Goal: Task Accomplishment & Management: Complete application form

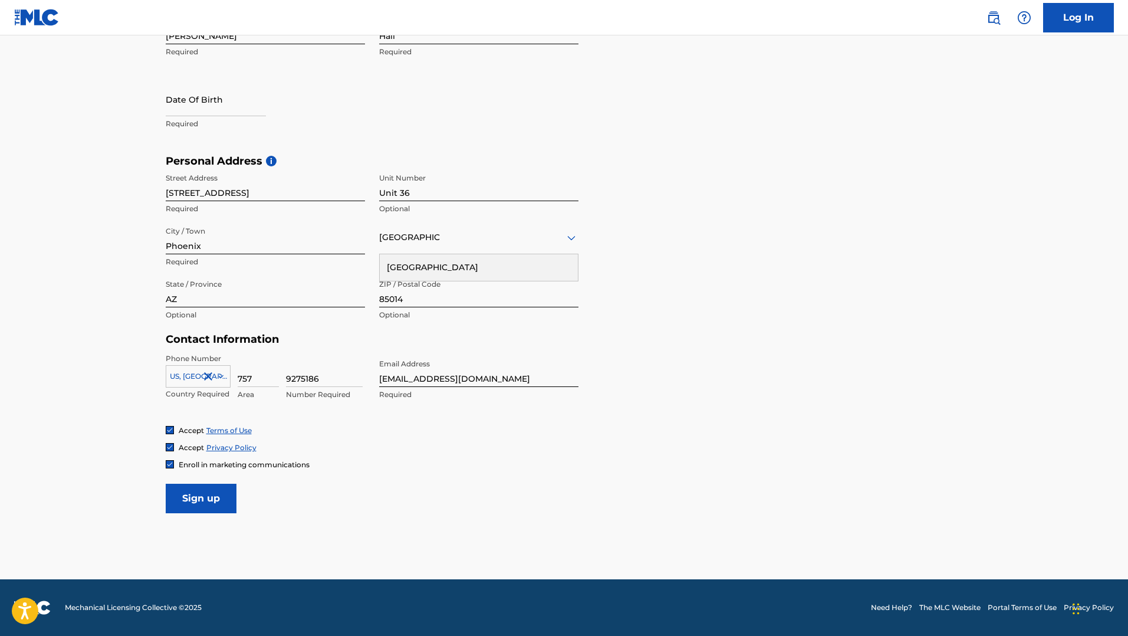
click at [196, 498] on input "Sign up" at bounding box center [201, 497] width 71 height 29
click at [203, 108] on input "text" at bounding box center [216, 100] width 100 height 34
select select "7"
select select "2025"
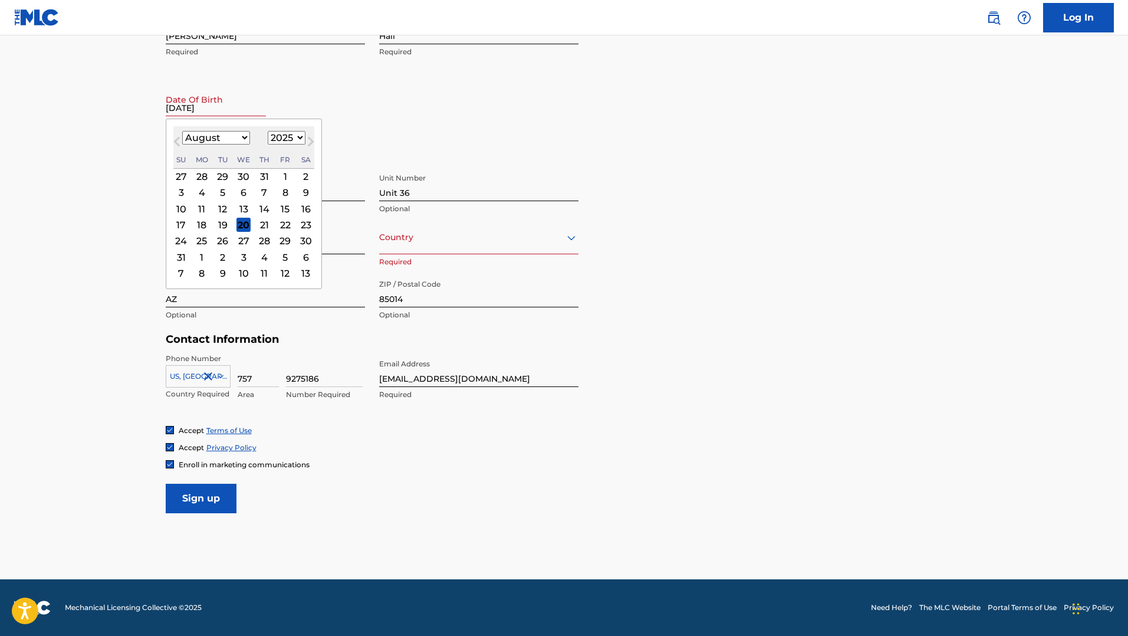
click at [226, 110] on input "[DATE]" at bounding box center [216, 100] width 100 height 34
type input "[DATE]"
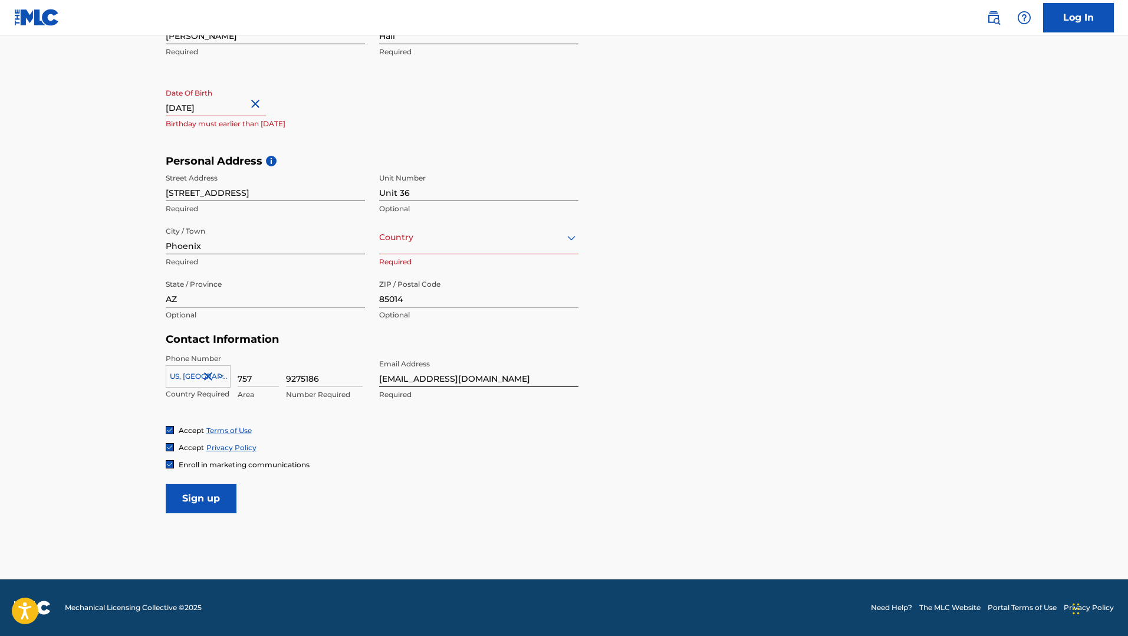
click at [229, 107] on input "[DATE]" at bounding box center [216, 100] width 100 height 34
select select "7"
select select "2025"
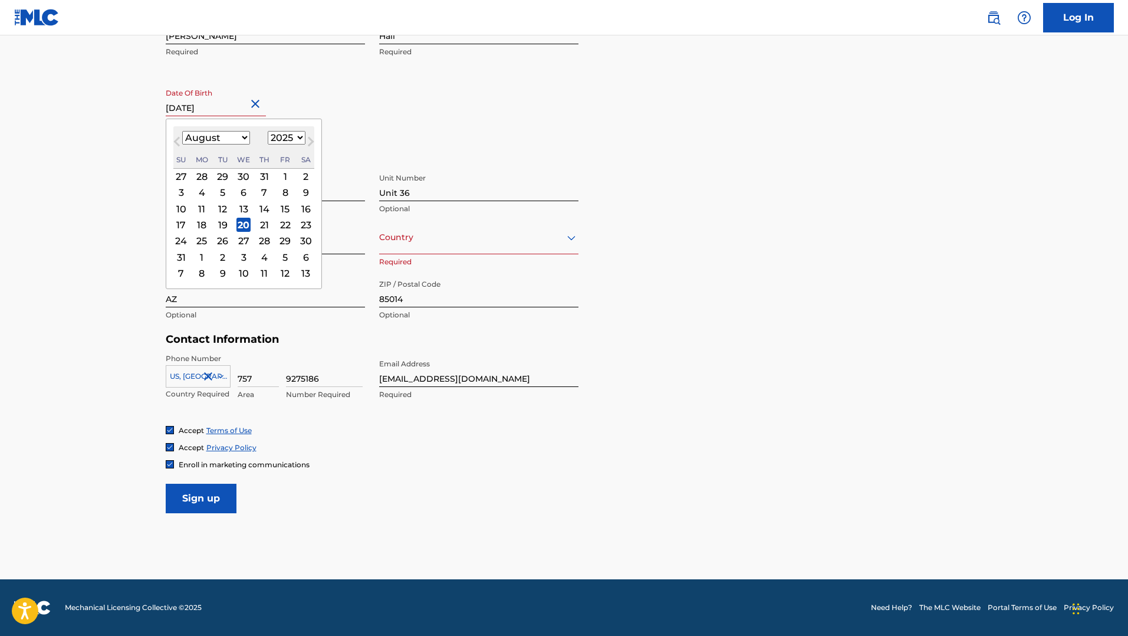
click at [241, 136] on select "January February March April May June July August September October November De…" at bounding box center [216, 138] width 68 height 14
select select "1"
click at [182, 131] on select "January February March April May June July August September October November De…" at bounding box center [216, 138] width 68 height 14
click at [298, 137] on select "1899 1900 1901 1902 1903 1904 1905 1906 1907 1908 1909 1910 1911 1912 1913 1914…" at bounding box center [287, 138] width 38 height 14
select select "1962"
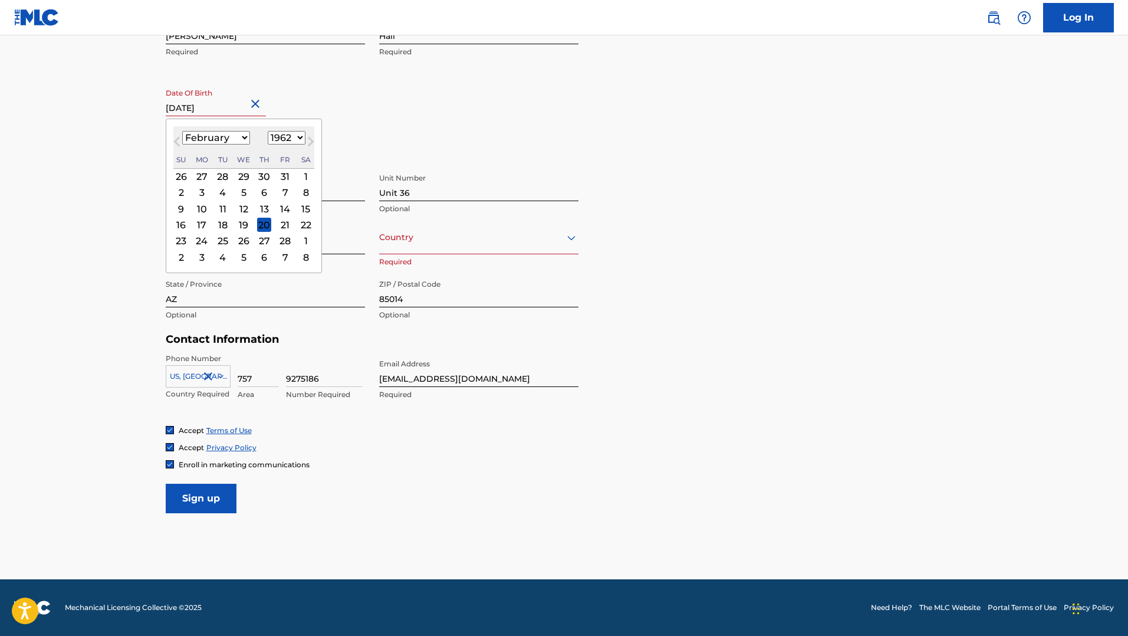
click at [268, 131] on select "1899 1900 1901 1902 1903 1904 1905 1906 1907 1908 1909 1910 1911 1912 1913 1914…" at bounding box center [287, 138] width 38 height 14
click at [261, 206] on div "15" at bounding box center [264, 209] width 14 height 14
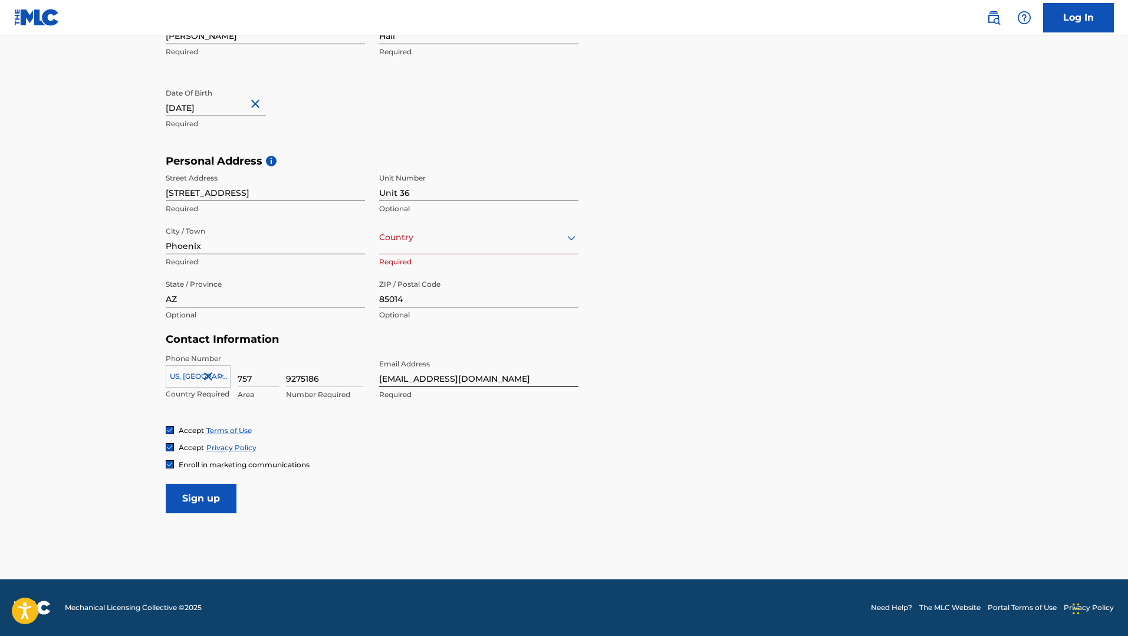
click at [198, 502] on input "Sign up" at bounding box center [201, 497] width 71 height 29
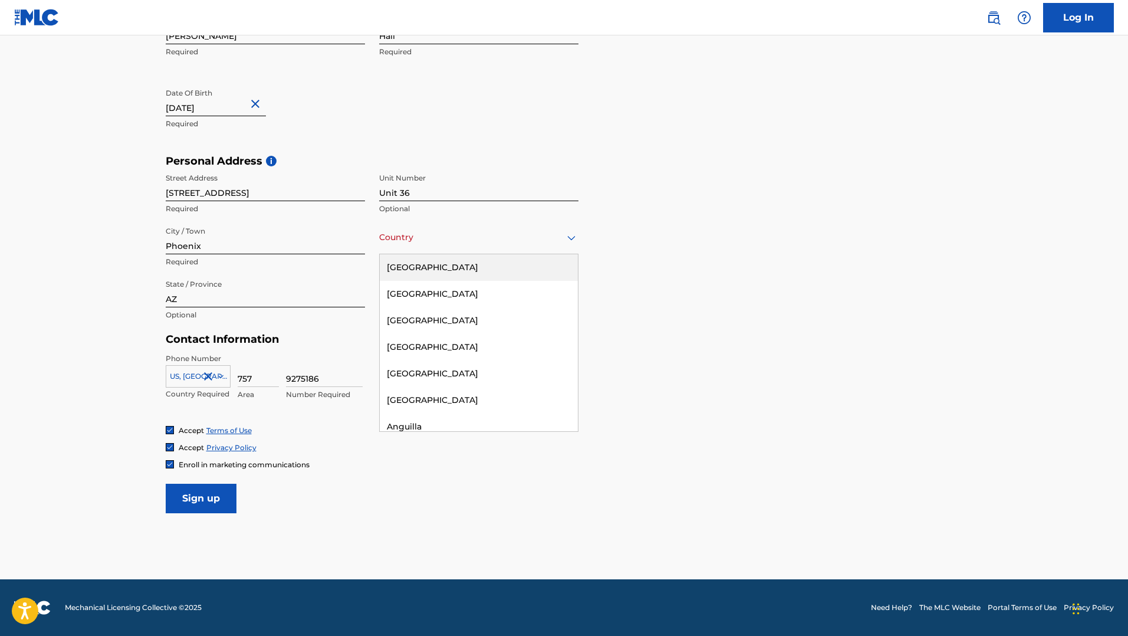
click at [569, 239] on icon at bounding box center [571, 238] width 14 height 14
click at [509, 264] on div "[GEOGRAPHIC_DATA]" at bounding box center [479, 267] width 198 height 27
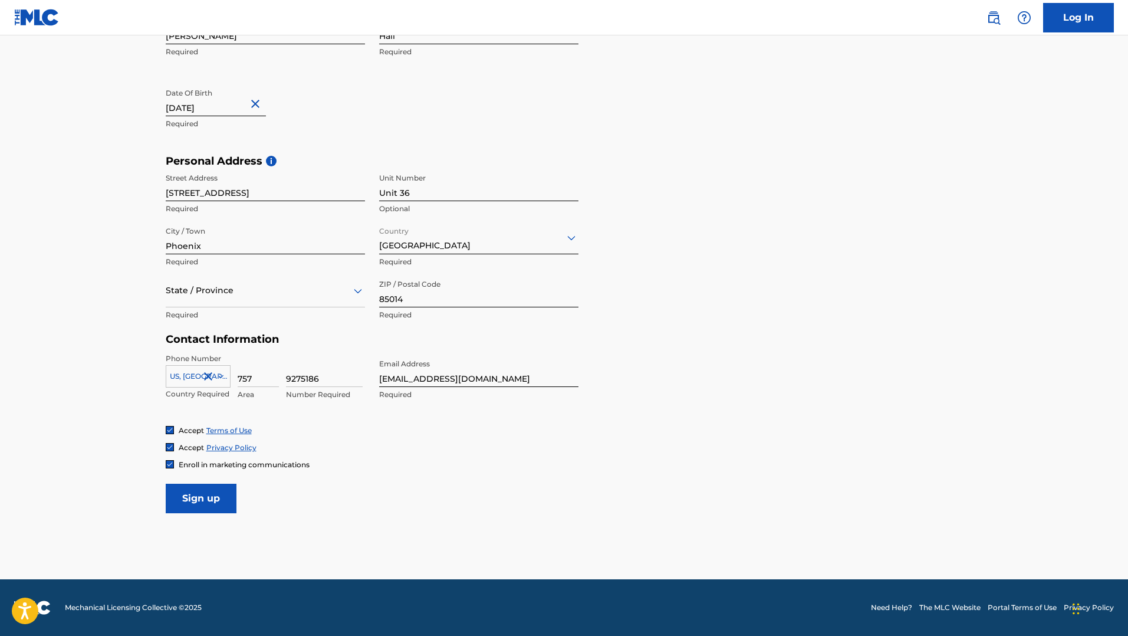
click at [192, 496] on input "Sign up" at bounding box center [201, 497] width 71 height 29
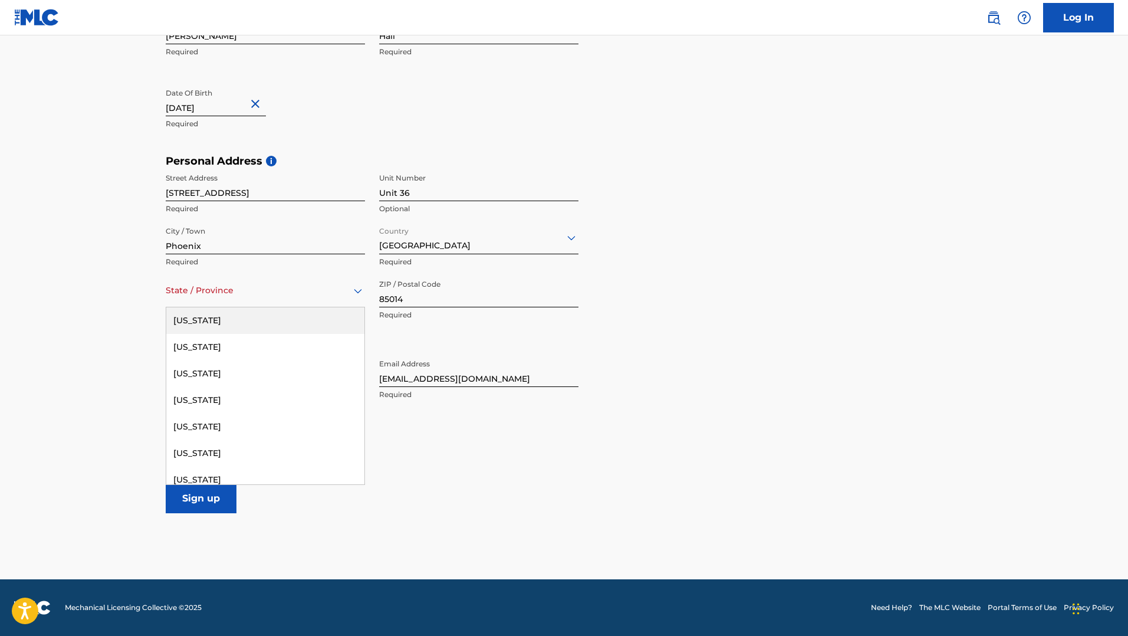
drag, startPoint x: 357, startPoint y: 293, endPoint x: 350, endPoint y: 294, distance: 7.2
click at [357, 293] on icon at bounding box center [358, 290] width 8 height 5
click at [224, 397] on div "[US_STATE]" at bounding box center [265, 400] width 198 height 27
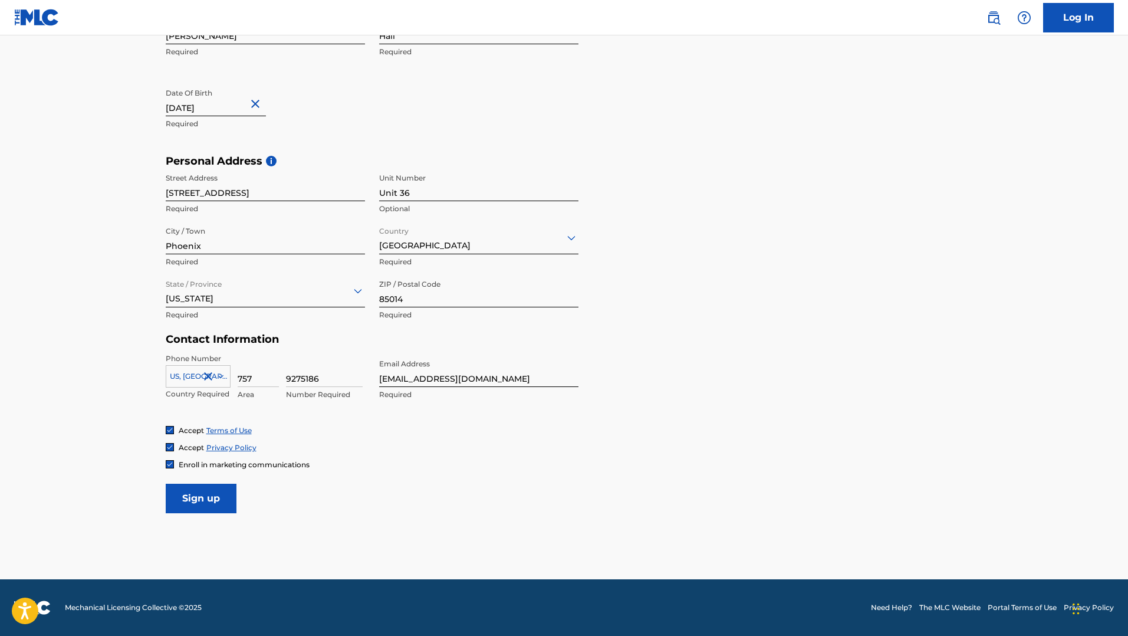
click at [436, 442] on div "Accept Privacy Policy" at bounding box center [564, 447] width 797 height 10
click at [206, 499] on input "Sign up" at bounding box center [201, 497] width 71 height 29
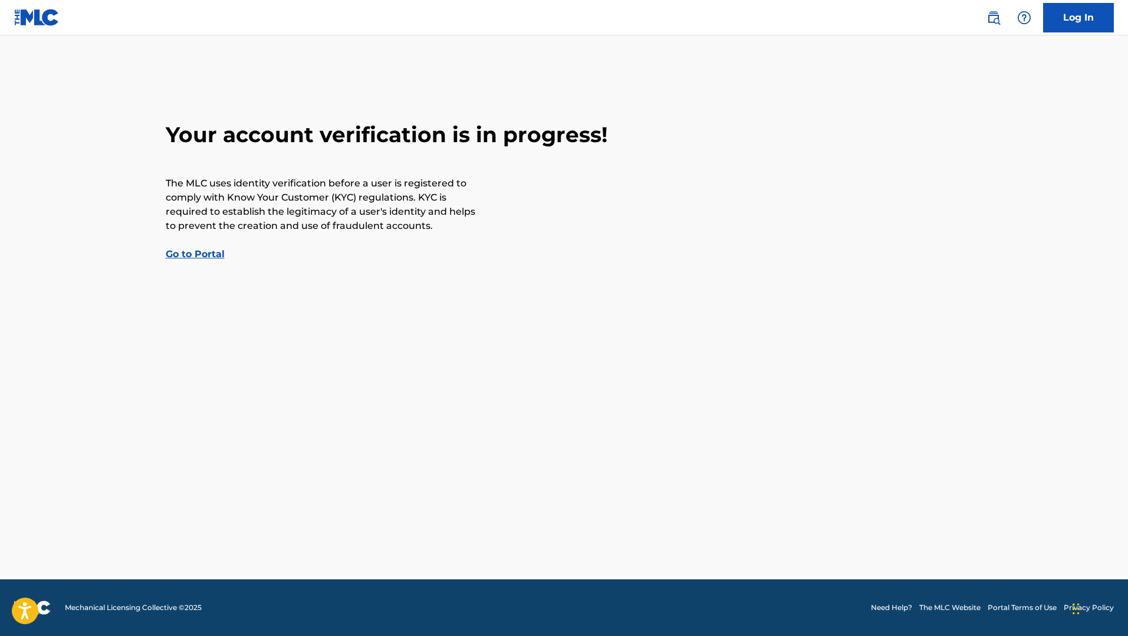
click at [196, 255] on link "Go to Portal" at bounding box center [195, 253] width 59 height 11
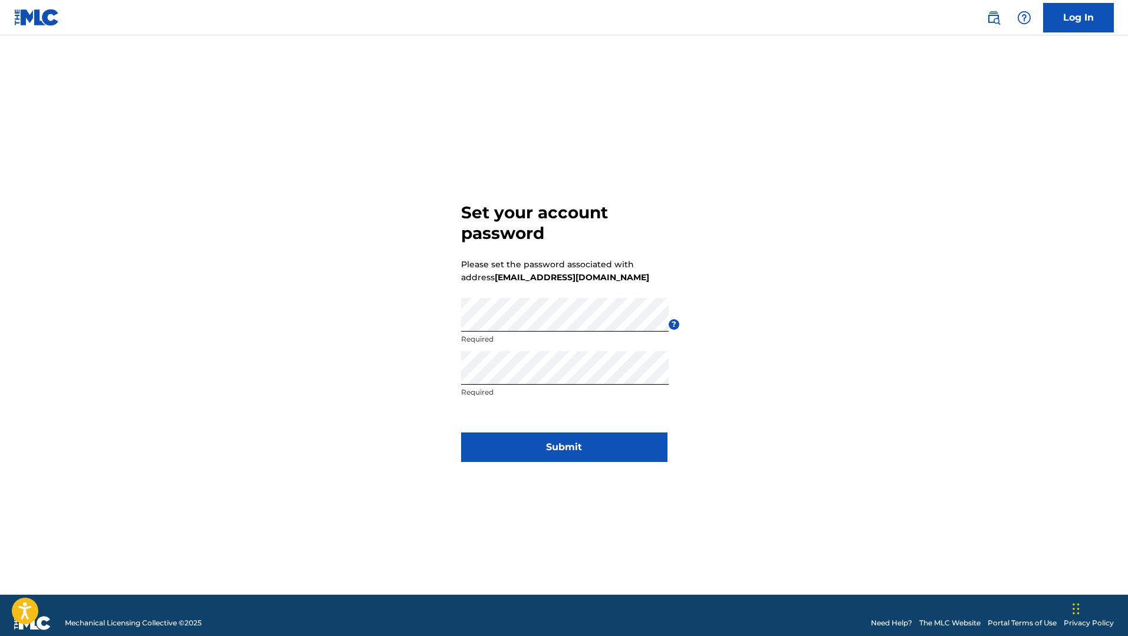
click at [543, 451] on button "Submit" at bounding box center [564, 446] width 206 height 29
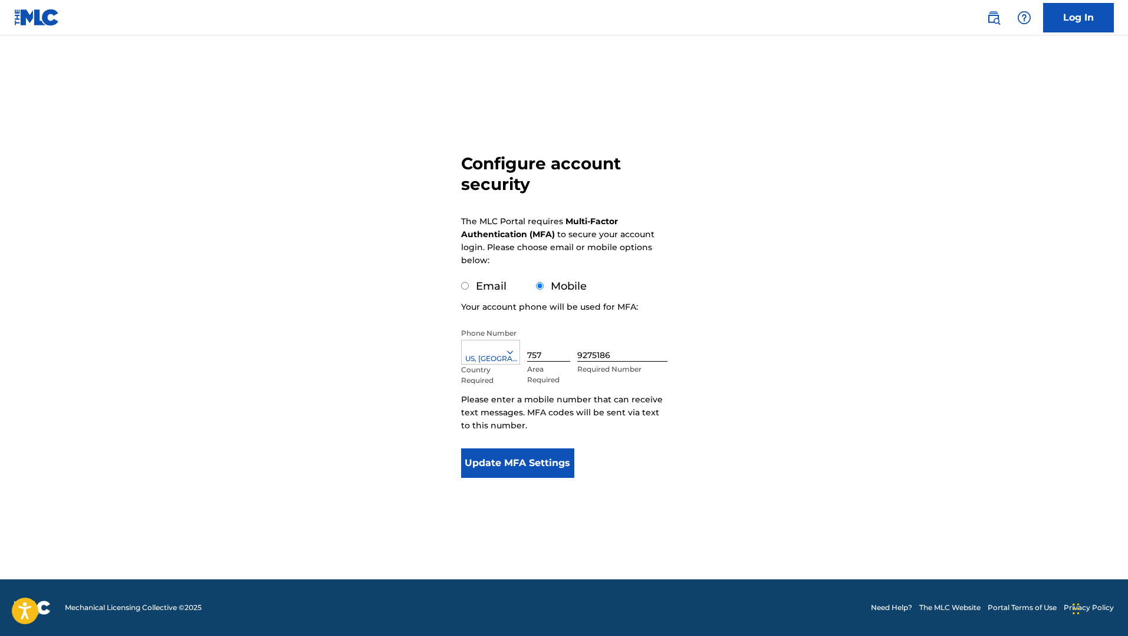
click at [503, 465] on button "Update MFA Settings" at bounding box center [518, 462] width 114 height 29
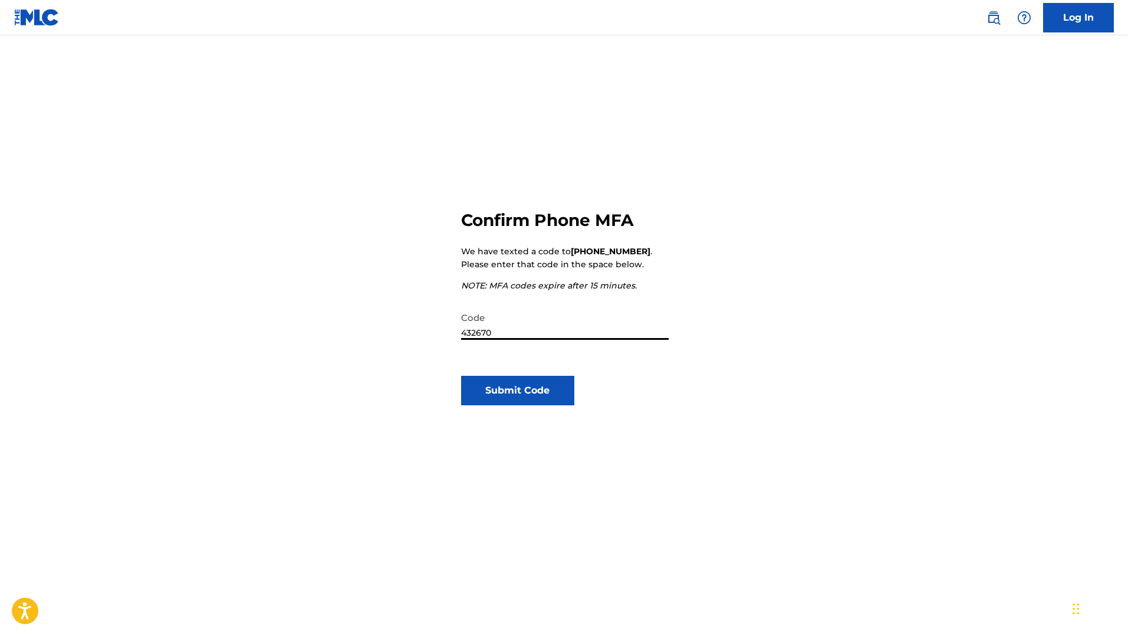
type input "432670"
click at [529, 393] on button "Submit Code" at bounding box center [518, 390] width 114 height 29
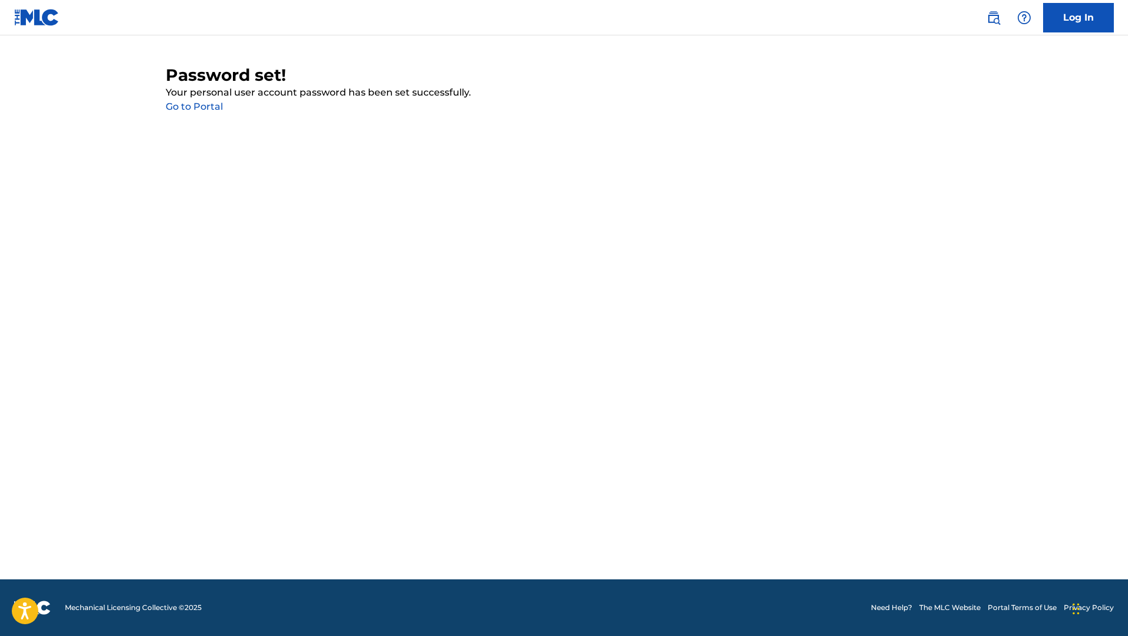
click at [205, 106] on link "Go to Portal" at bounding box center [194, 106] width 57 height 11
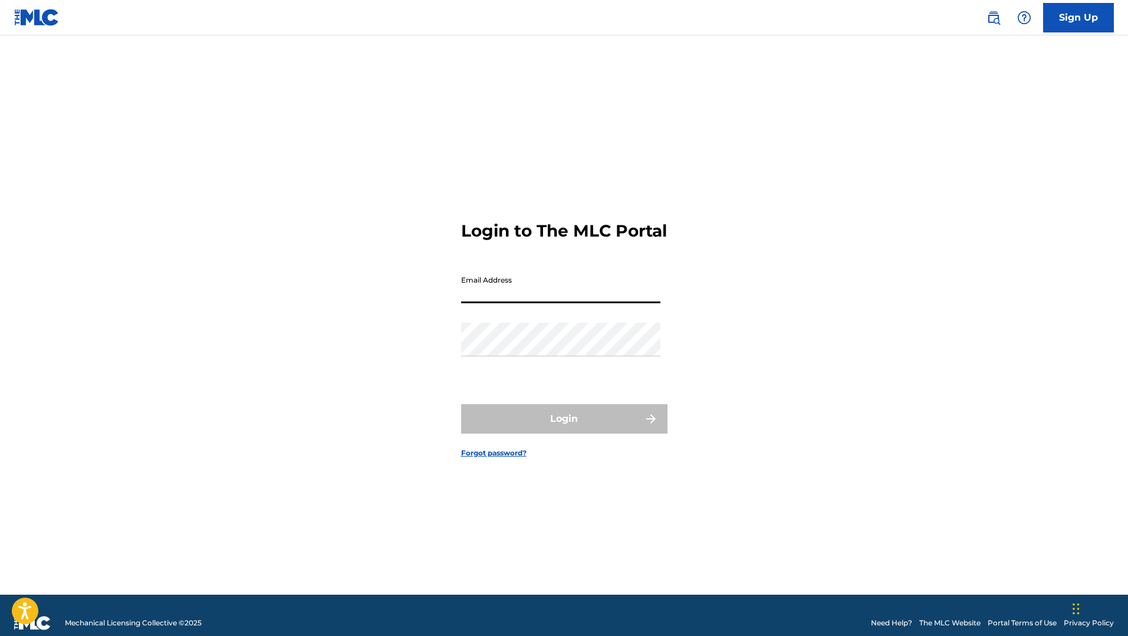
click at [498, 301] on input "Email Address" at bounding box center [560, 286] width 199 height 34
type input "[EMAIL_ADDRESS][DOMAIN_NAME]"
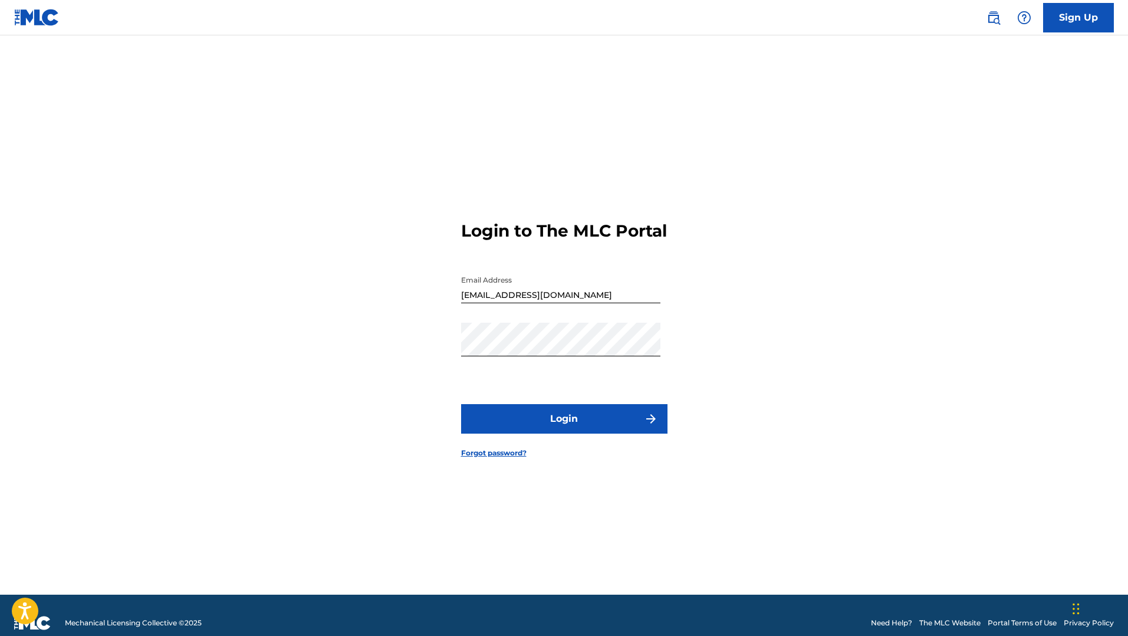
click at [552, 425] on button "Login" at bounding box center [564, 418] width 206 height 29
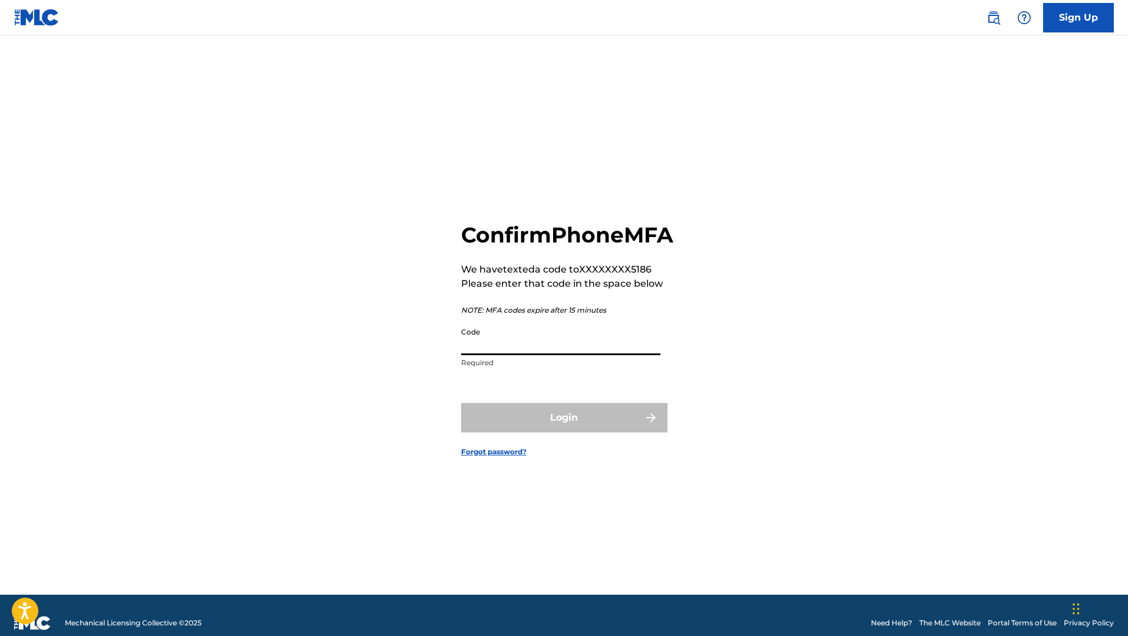
click at [547, 354] on input "Code" at bounding box center [560, 338] width 199 height 34
type input "910768"
click at [572, 430] on button "Login" at bounding box center [564, 417] width 206 height 29
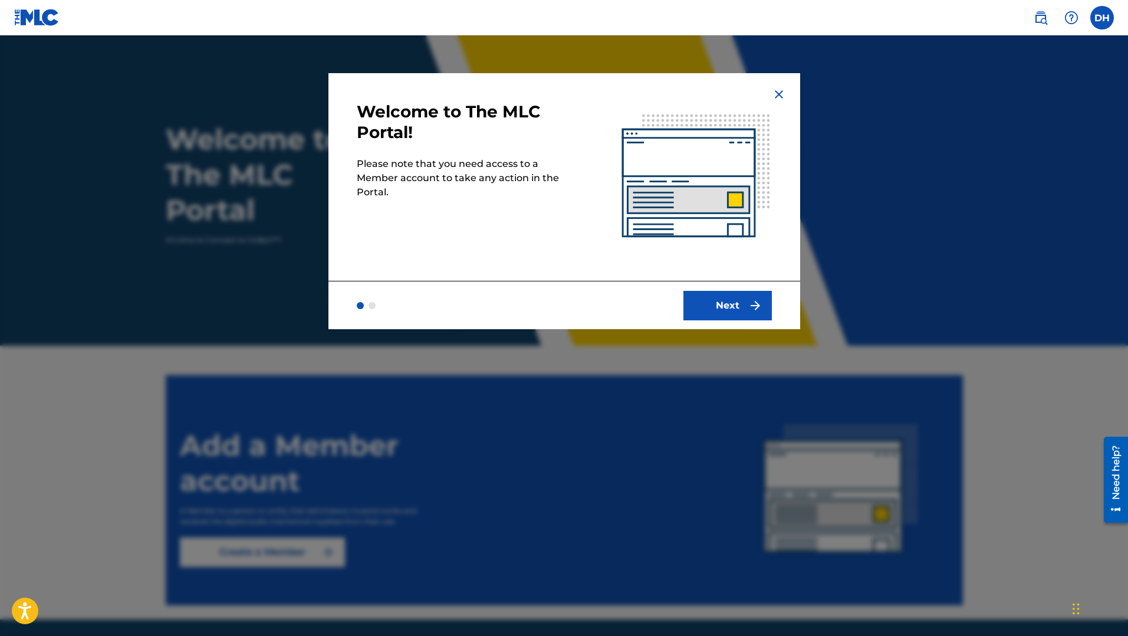
click at [726, 303] on button "Next" at bounding box center [727, 305] width 88 height 29
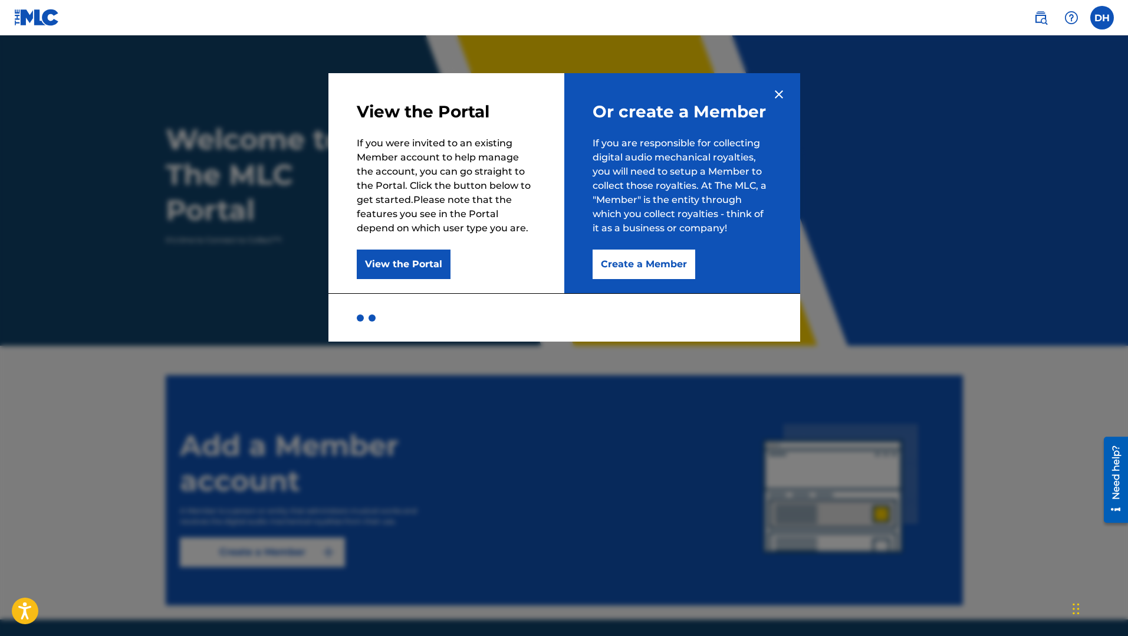
click at [633, 266] on button "Create a Member" at bounding box center [644, 263] width 103 height 29
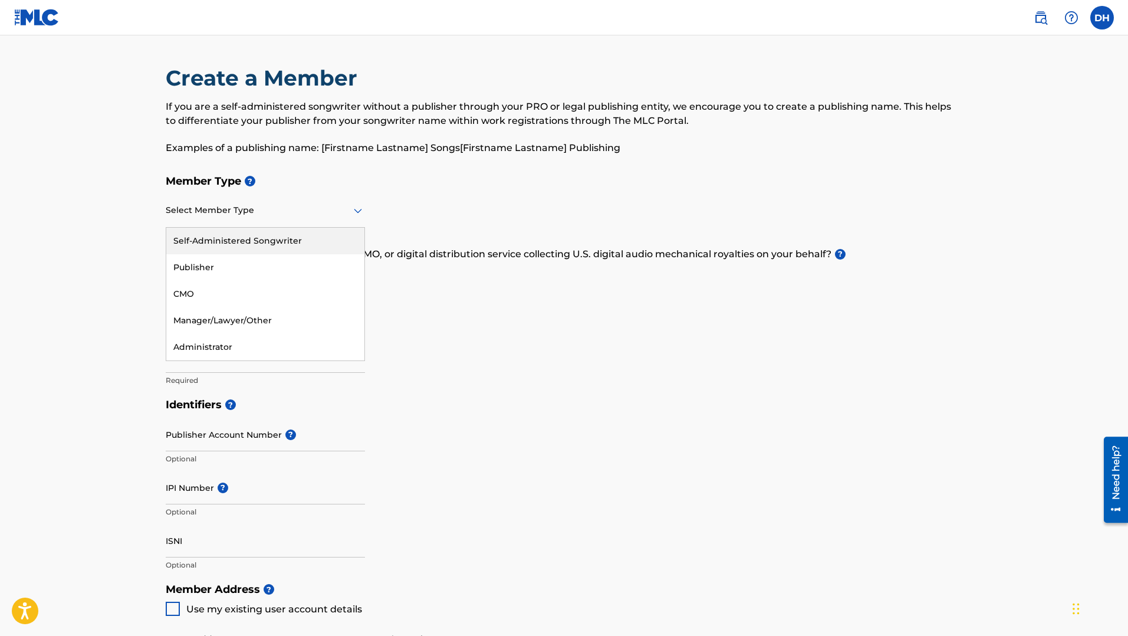
click at [357, 209] on icon at bounding box center [358, 210] width 14 height 14
click at [295, 241] on div "Self-Administered Songwriter" at bounding box center [265, 241] width 198 height 27
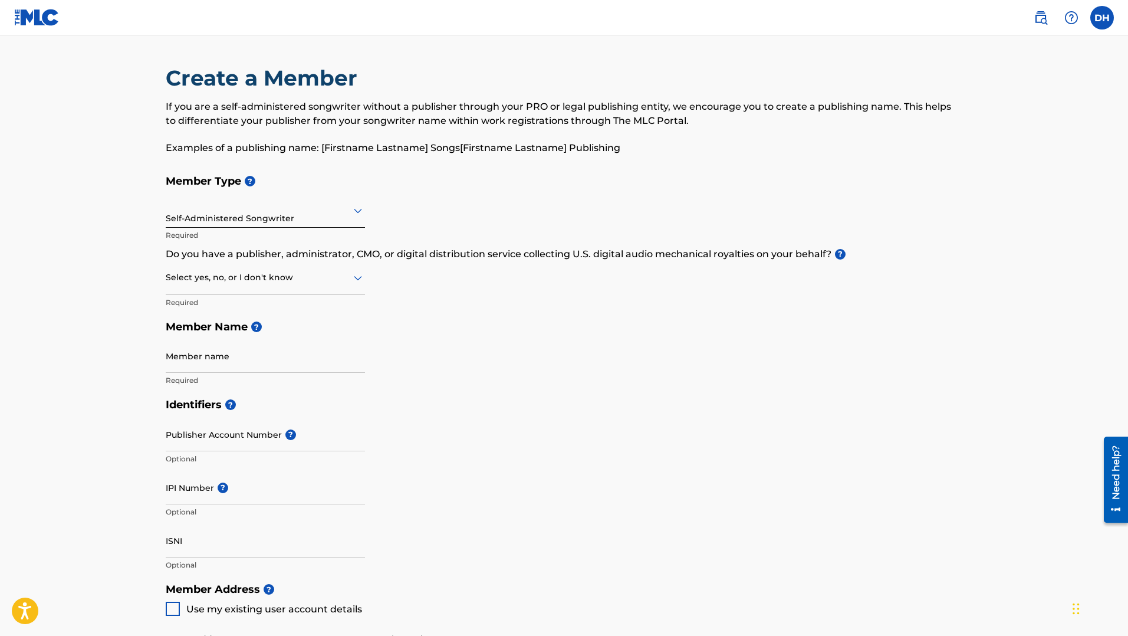
click at [358, 277] on icon at bounding box center [358, 278] width 14 height 14
click at [268, 330] on div "No" at bounding box center [265, 334] width 198 height 27
click at [259, 362] on input "Member name" at bounding box center [265, 356] width 199 height 34
type input "Douglas L Hall"
type input "[STREET_ADDRESS]"
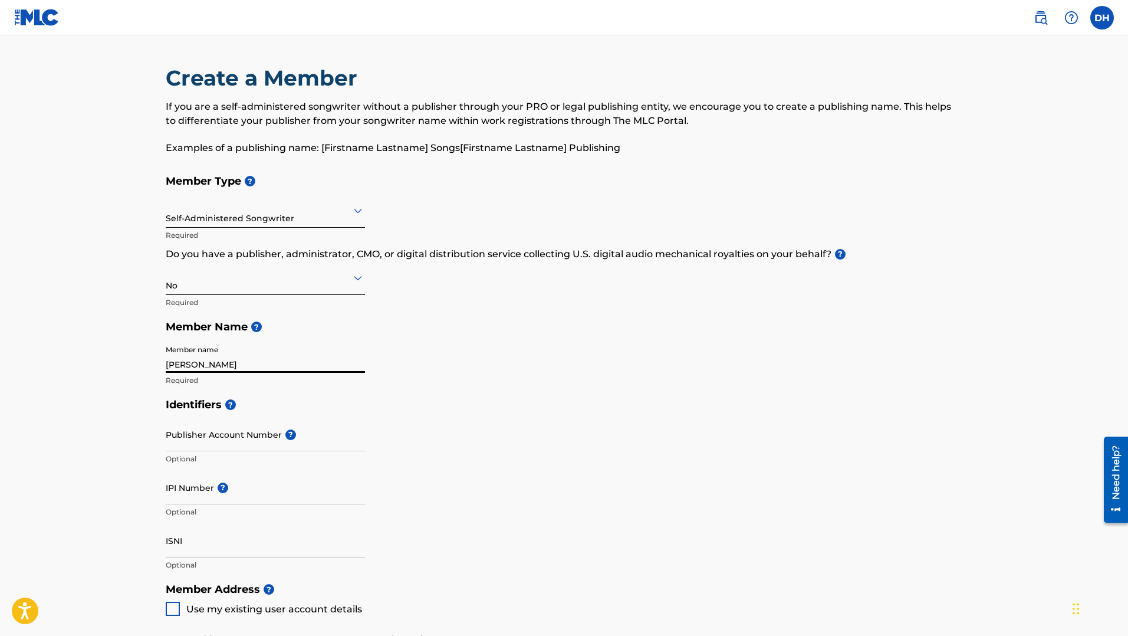
type input "Unit 36"
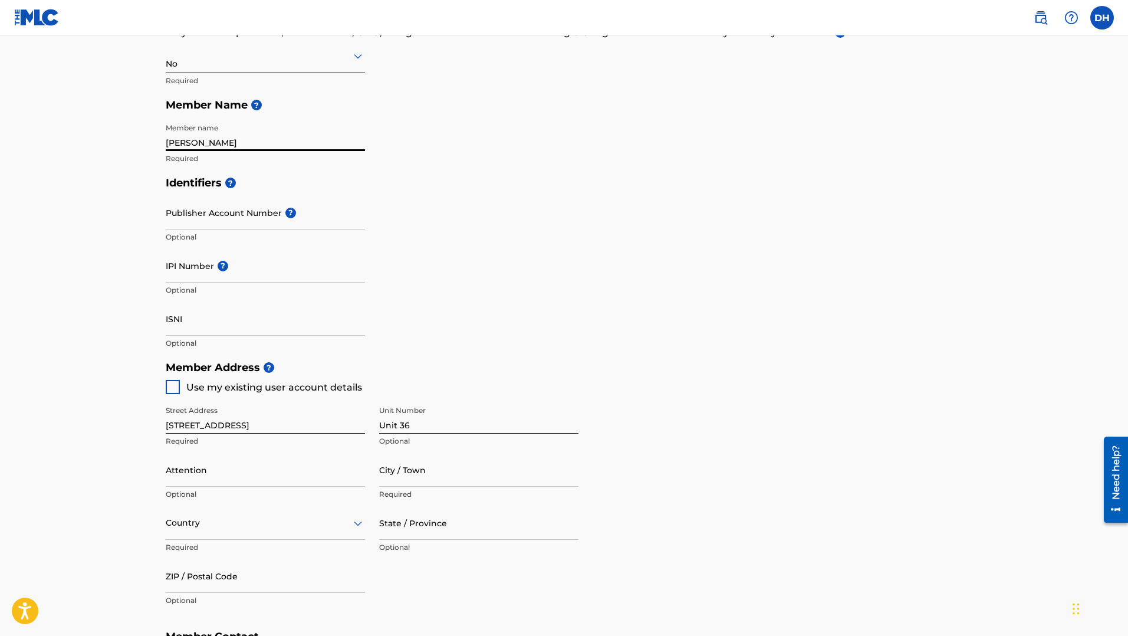
scroll to position [239, 0]
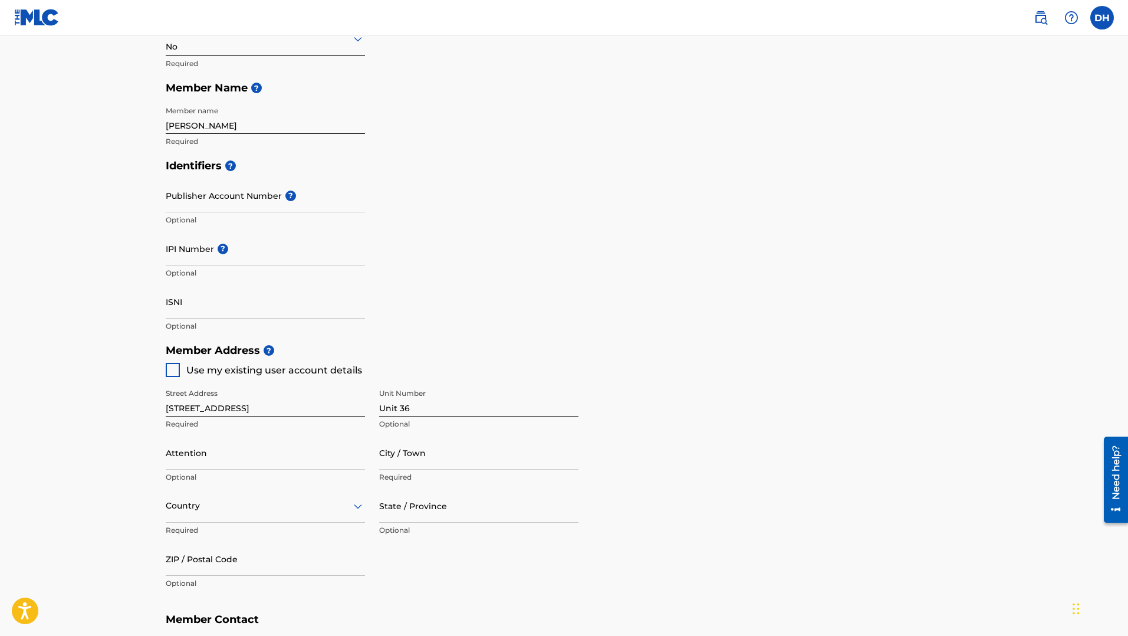
click at [172, 371] on div at bounding box center [173, 370] width 14 height 14
type input "Phoenix"
type input "85014"
type input "757"
type input "9275186"
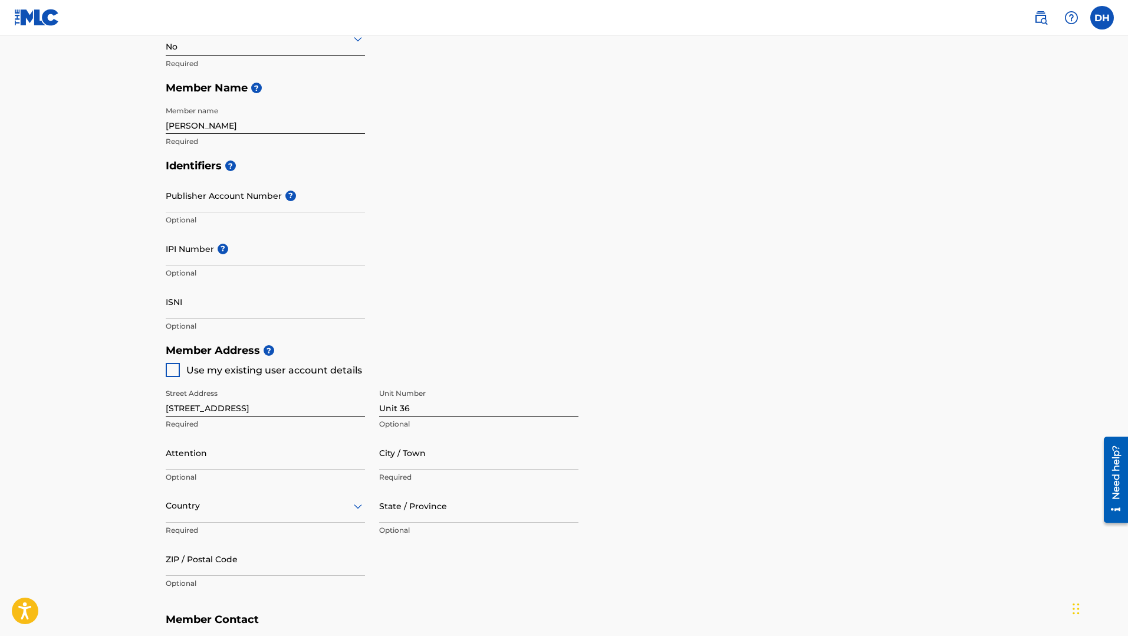
type input "[EMAIL_ADDRESS][DOMAIN_NAME]"
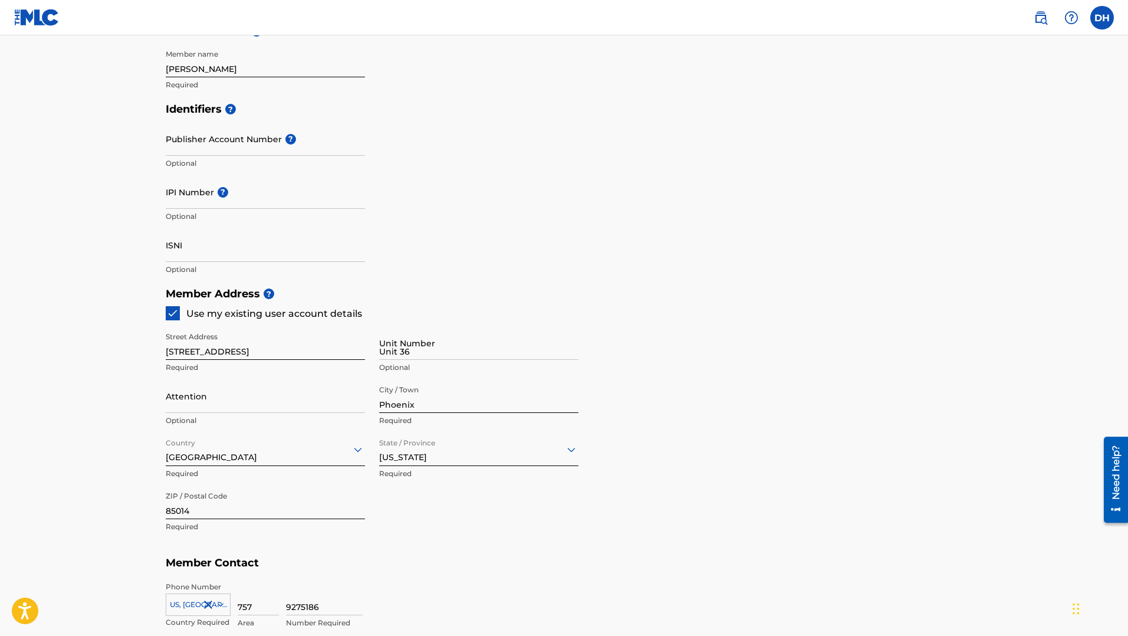
scroll to position [0, 0]
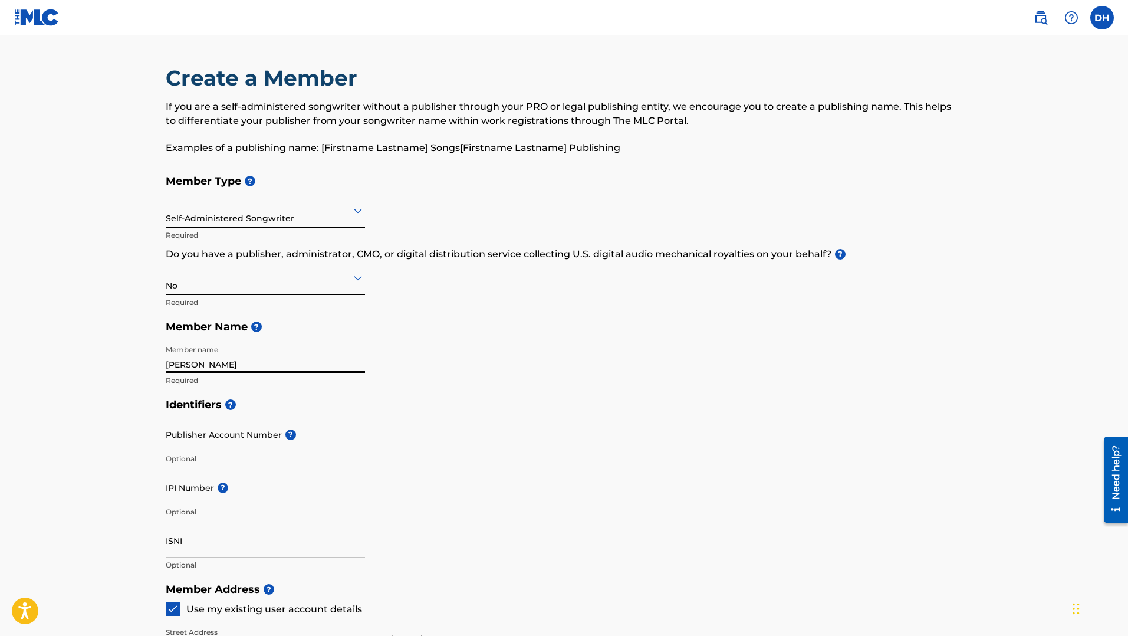
click at [243, 364] on input "Douglas L Hall" at bounding box center [265, 356] width 199 height 34
click at [208, 364] on input "Douglas L Hall" at bounding box center [265, 356] width 199 height 34
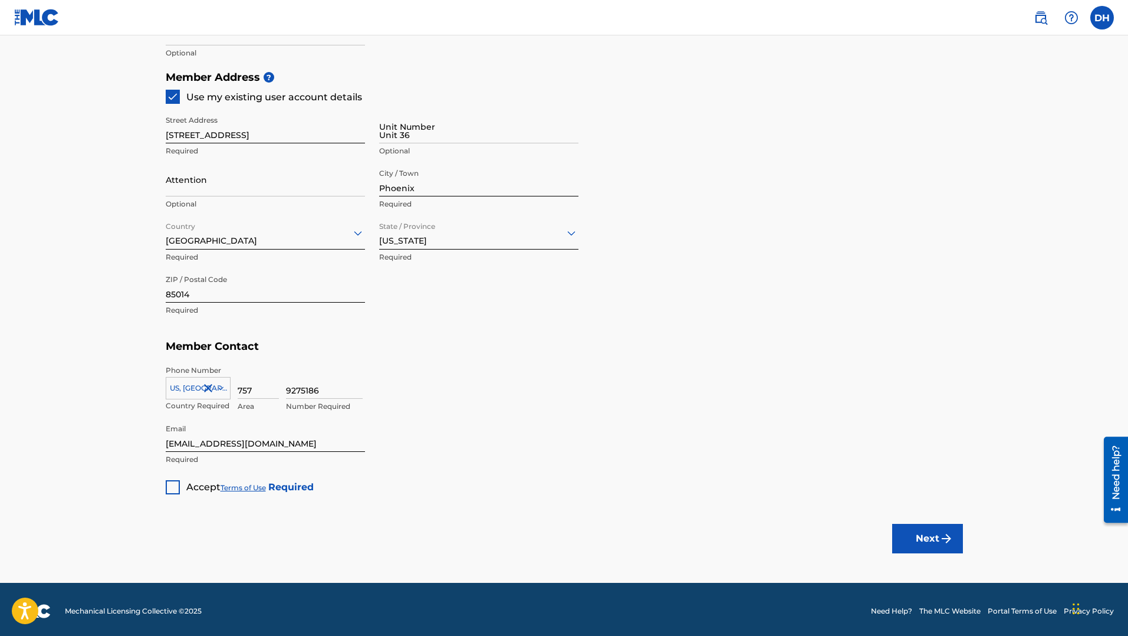
scroll to position [515, 0]
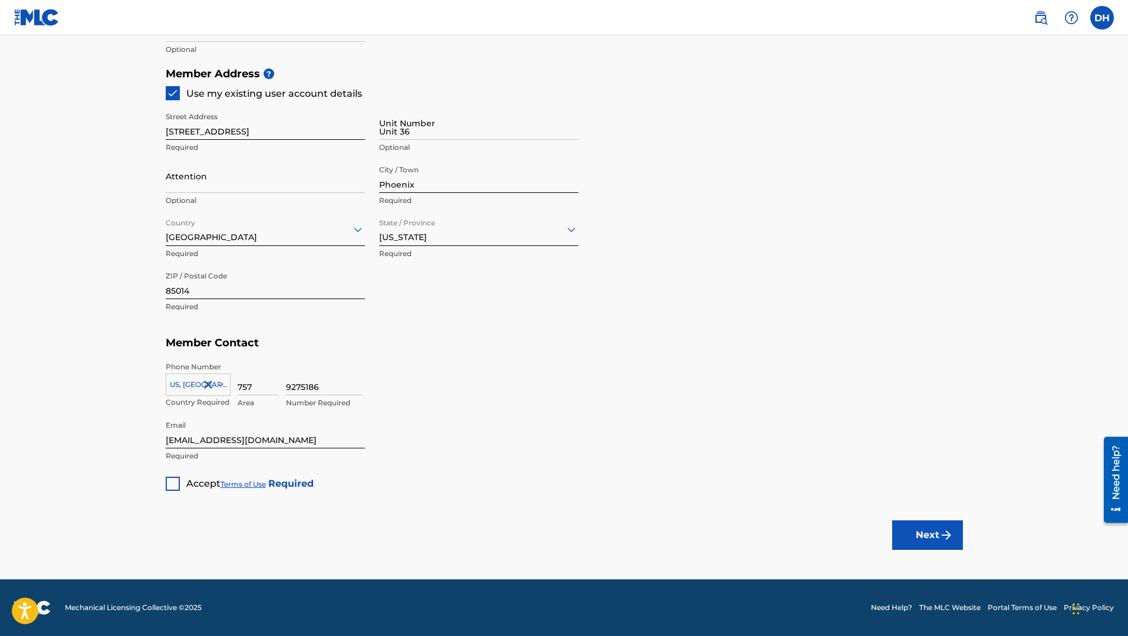
click at [171, 485] on div at bounding box center [173, 483] width 14 height 14
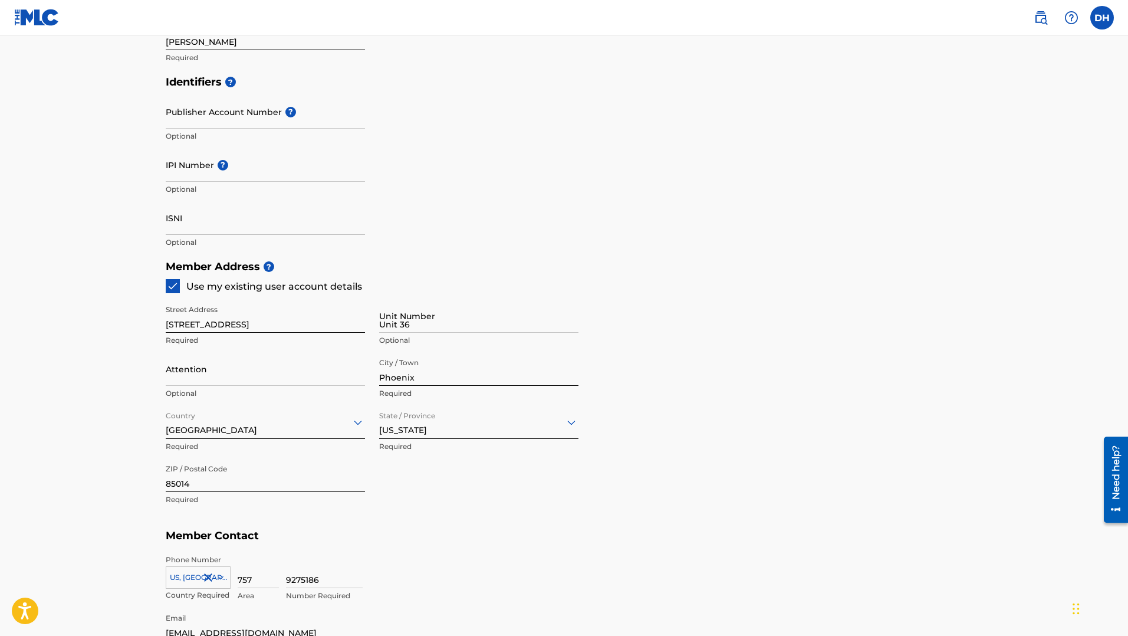
scroll to position [133, 0]
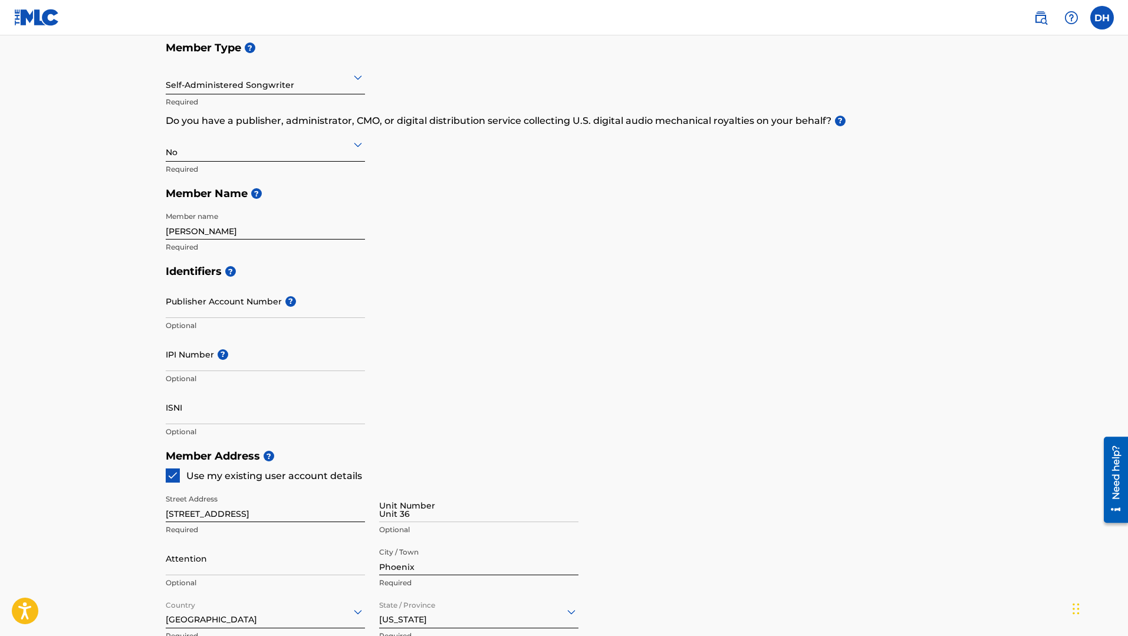
click at [209, 232] on input "Douglas L. Hall" at bounding box center [265, 223] width 199 height 34
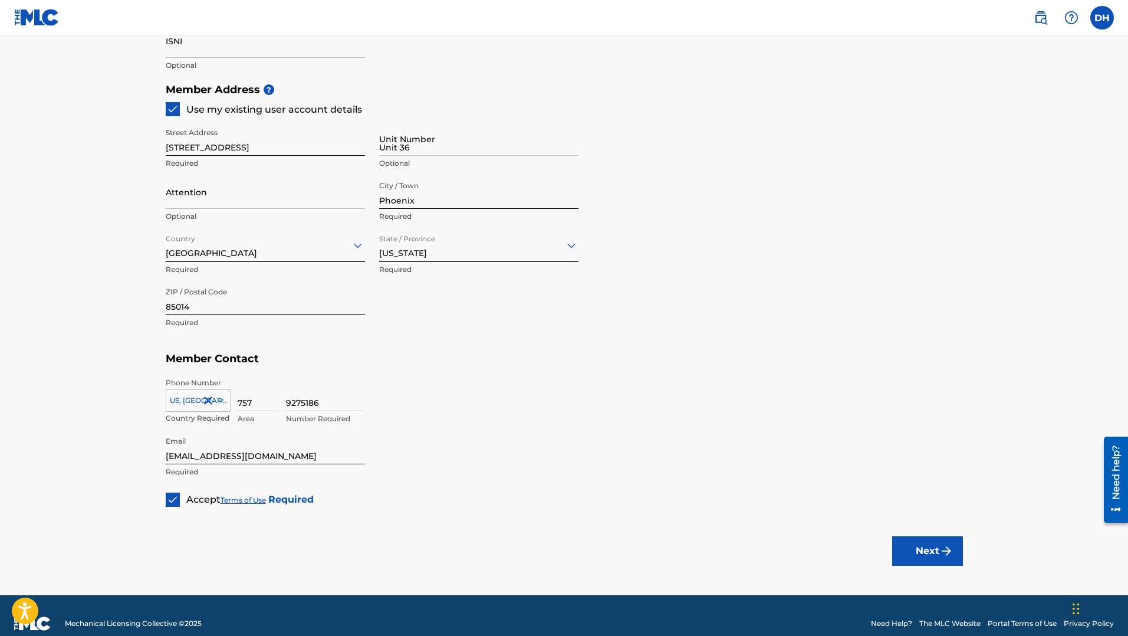
scroll to position [515, 0]
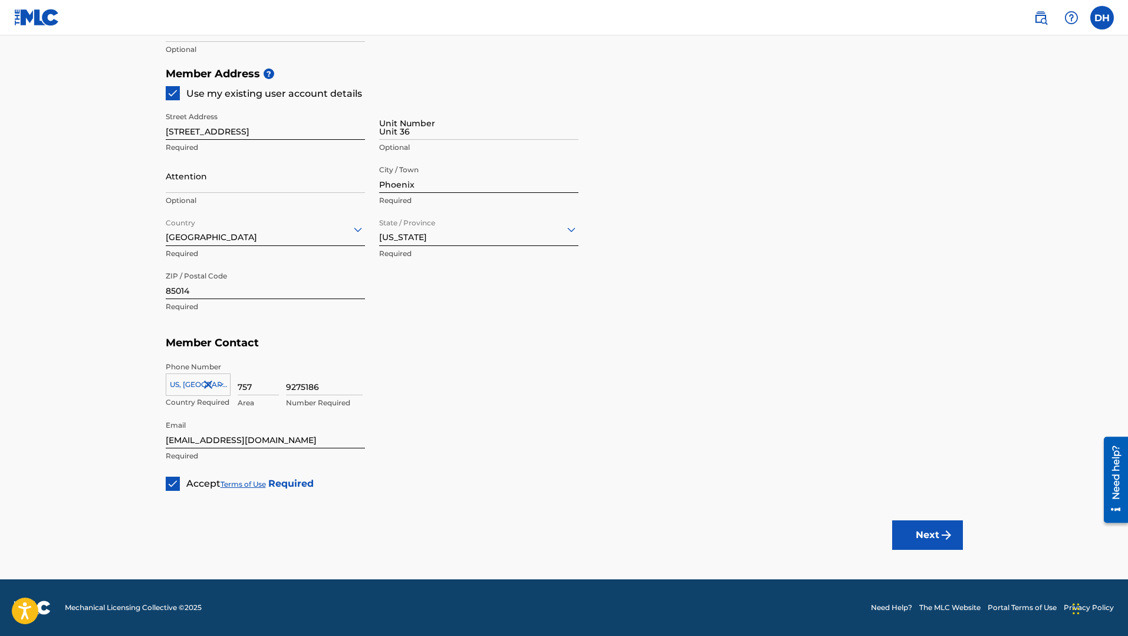
type input "Douglas Landell Hall"
click at [933, 528] on button "Next" at bounding box center [927, 534] width 71 height 29
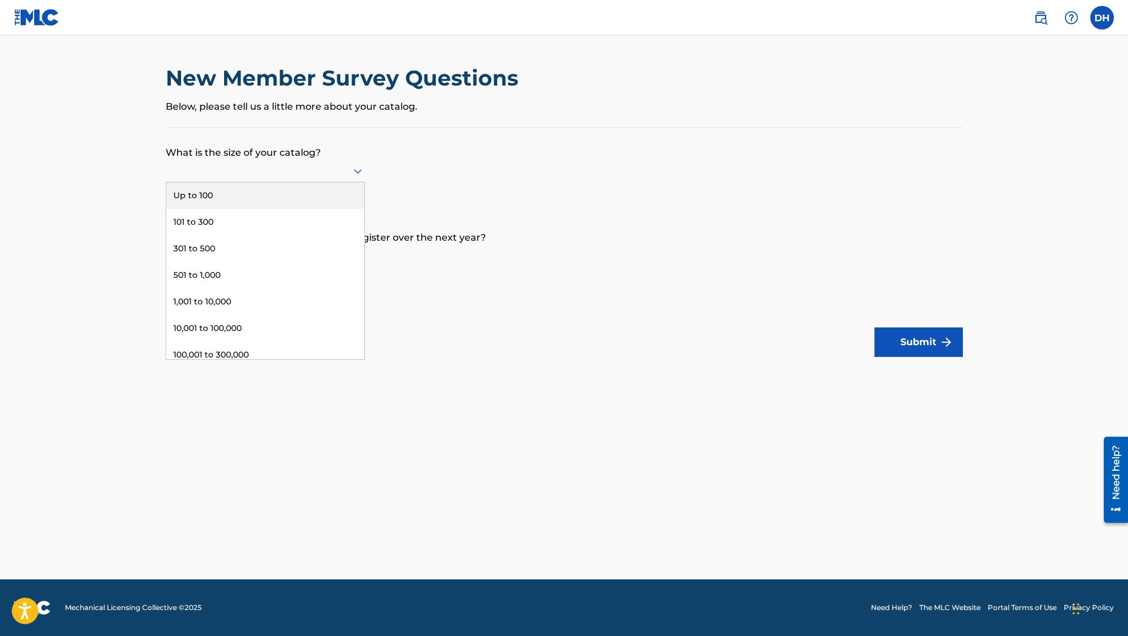
click at [356, 170] on icon at bounding box center [358, 171] width 14 height 14
click at [260, 196] on div "Up to 100" at bounding box center [265, 195] width 198 height 27
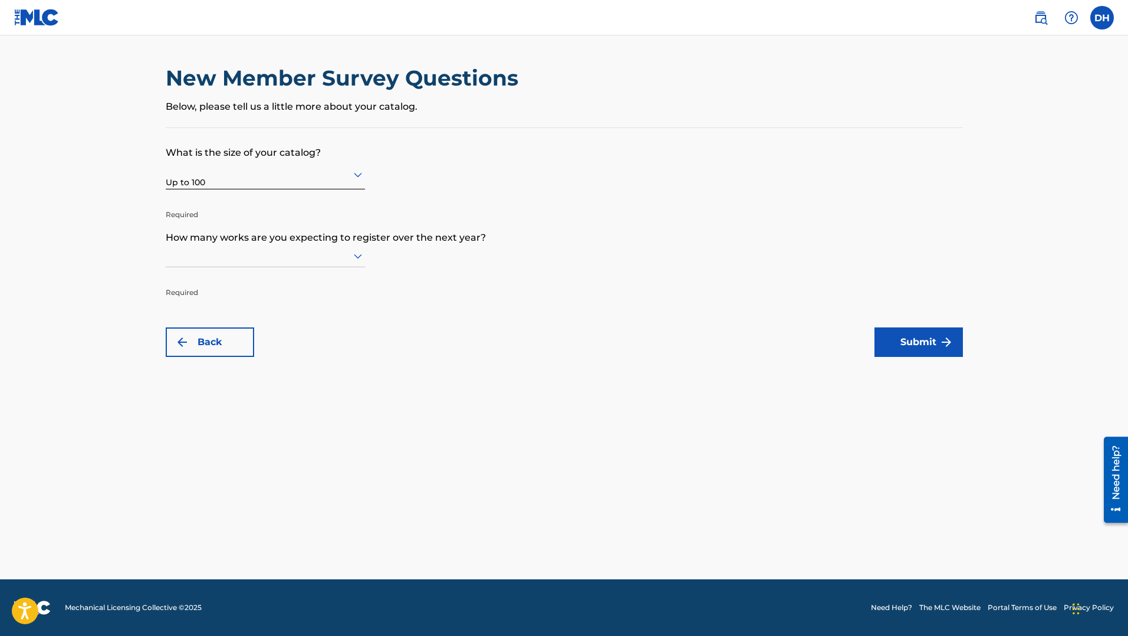
click at [358, 255] on icon at bounding box center [358, 256] width 8 height 5
click at [311, 272] on div "Up to 100" at bounding box center [265, 280] width 198 height 27
click at [920, 341] on button "Submit" at bounding box center [918, 341] width 88 height 29
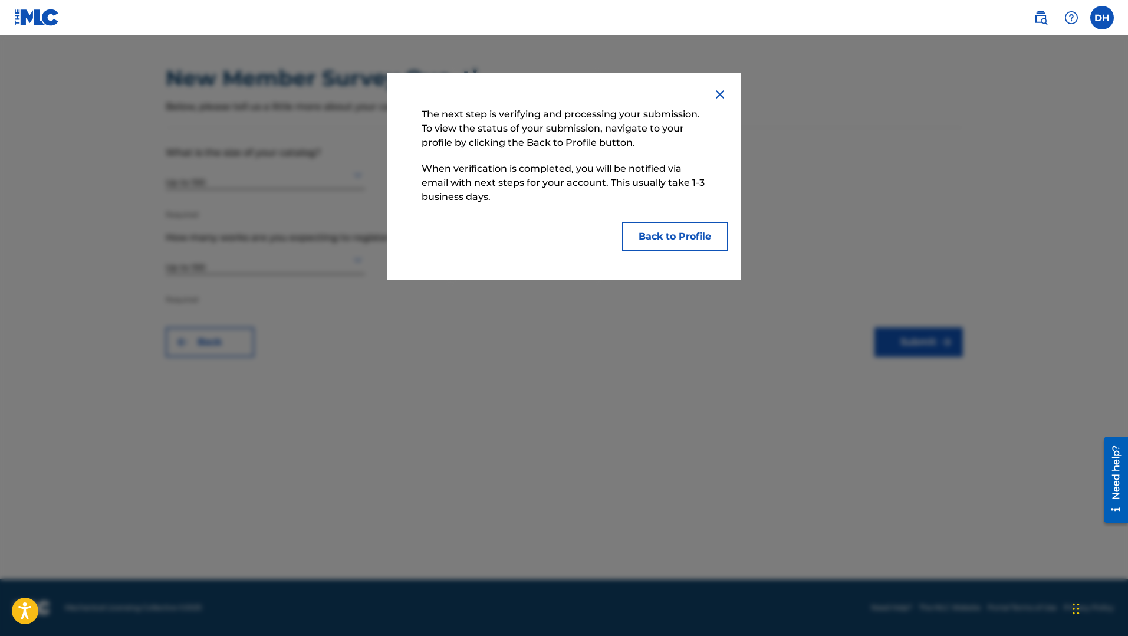
click at [683, 236] on button "Back to Profile" at bounding box center [675, 236] width 106 height 29
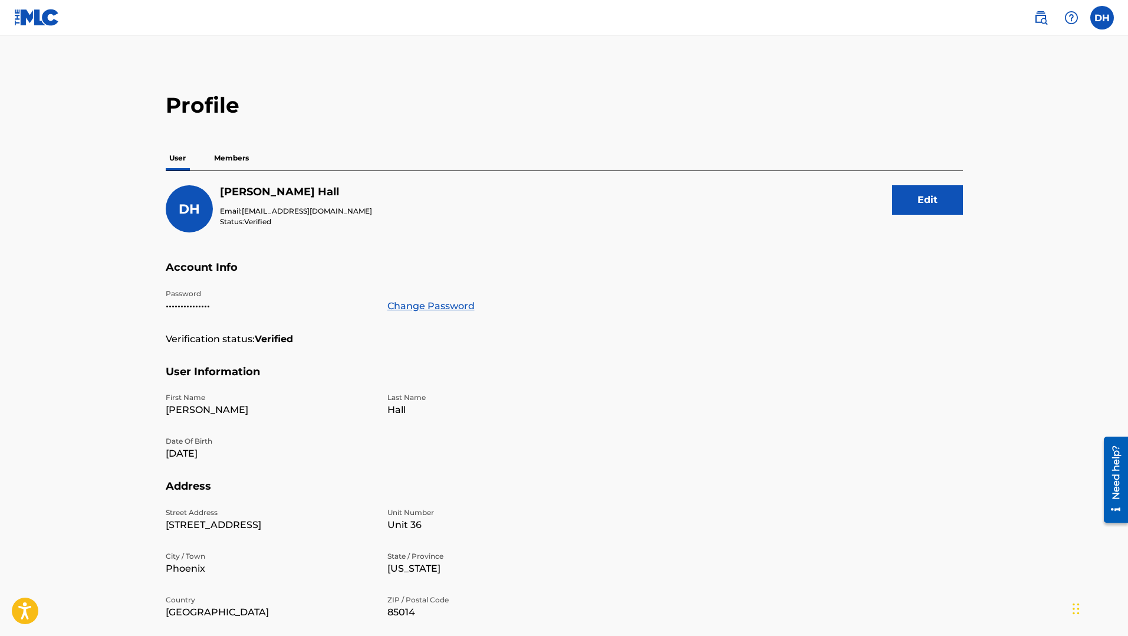
click at [235, 158] on p "Members" at bounding box center [231, 158] width 42 height 25
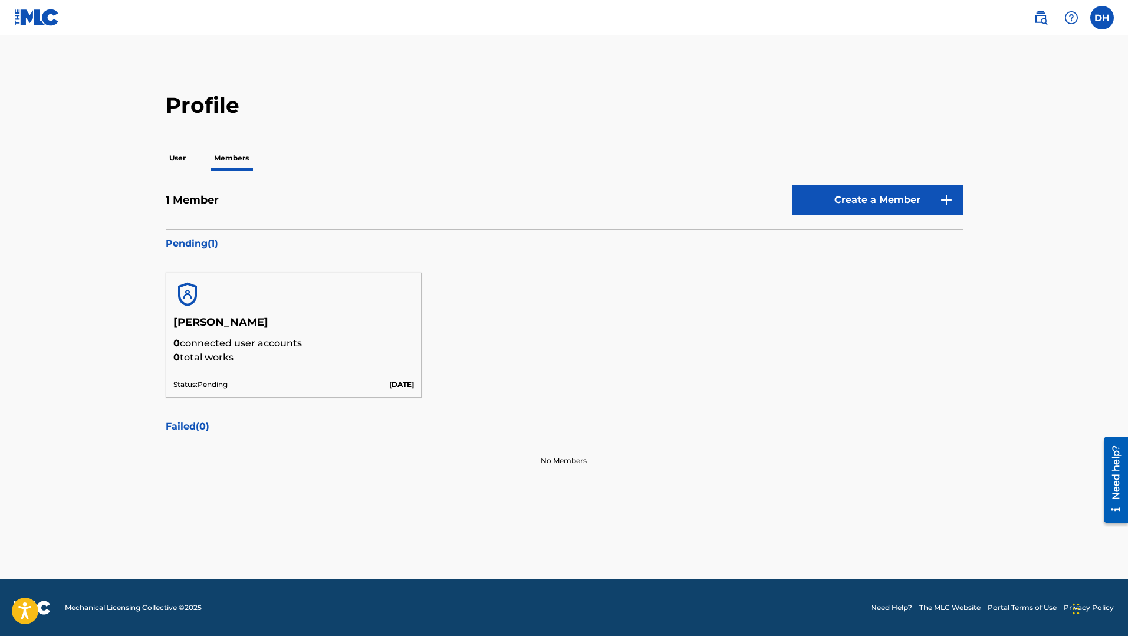
click at [466, 61] on main "Profile User Members 1 Member Create a Member Pending ( 1 ) Douglas Landell Hal…" at bounding box center [564, 307] width 1128 height 544
click at [42, 21] on img at bounding box center [36, 17] width 45 height 17
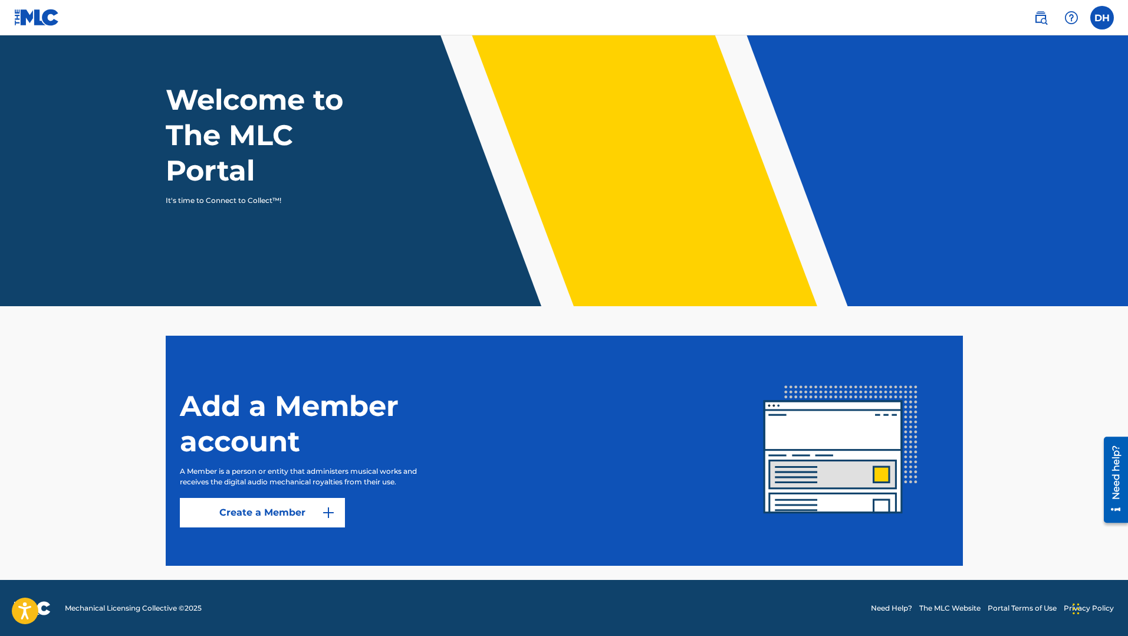
scroll to position [40, 0]
